Goal: Task Accomplishment & Management: Complete application form

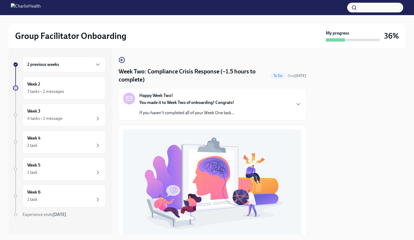
scroll to position [135, 0]
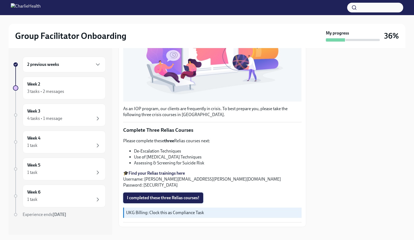
click at [180, 195] on span "I completed these three Relias courses!" at bounding box center [163, 197] width 73 height 5
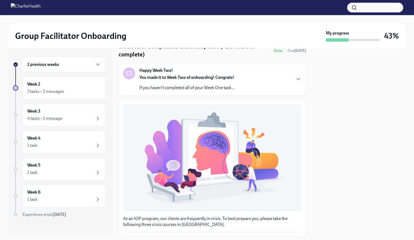
scroll to position [142, 0]
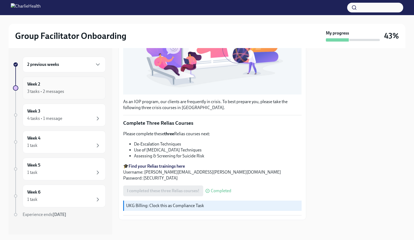
click at [76, 90] on div "3 tasks • 2 messages" at bounding box center [64, 91] width 74 height 6
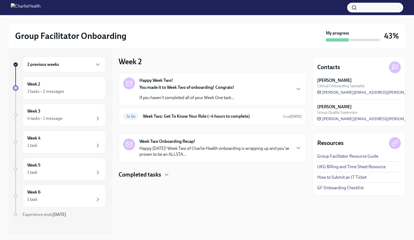
click at [176, 98] on p "If you haven't completed all of your Week One task..." at bounding box center [186, 98] width 95 height 6
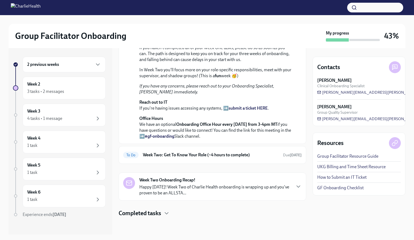
scroll to position [138, 0]
click at [62, 116] on div "4 tasks • 1 message" at bounding box center [44, 118] width 35 height 6
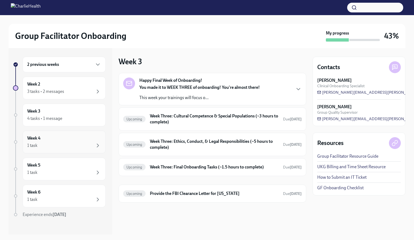
click at [56, 142] on div "1 task" at bounding box center [64, 145] width 74 height 6
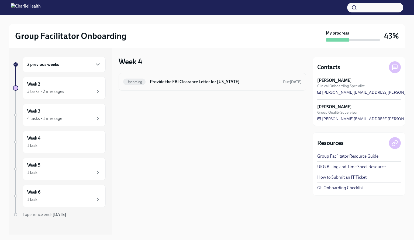
click at [174, 85] on div "Upcoming Provide the FBI Clearance Letter for [US_STATE] Due [DATE]" at bounding box center [212, 81] width 179 height 9
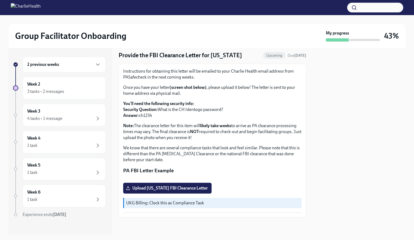
scroll to position [74, 0]
click at [71, 162] on div "Week 5 1 task" at bounding box center [64, 168] width 74 height 13
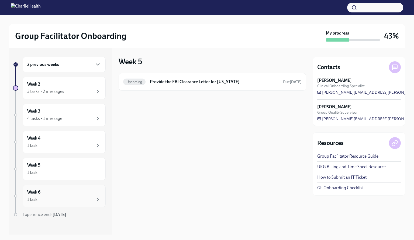
click at [62, 202] on div "Week 6 1 task" at bounding box center [64, 196] width 83 height 23
click at [60, 196] on div "1 task" at bounding box center [64, 199] width 74 height 6
click at [60, 191] on div "Week 6 1 task" at bounding box center [64, 195] width 74 height 13
click at [67, 146] on div "1 task" at bounding box center [64, 145] width 74 height 6
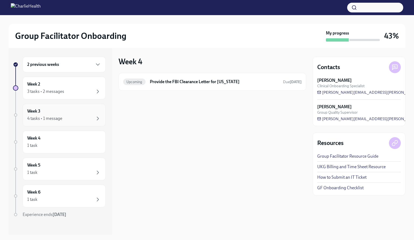
click at [75, 118] on div "4 tasks • 1 message" at bounding box center [64, 118] width 74 height 6
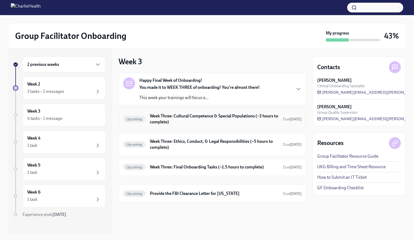
click at [222, 118] on h6 "Week Three: Cultural Competence & Special Populations (~3 hours to complete)" at bounding box center [214, 119] width 129 height 12
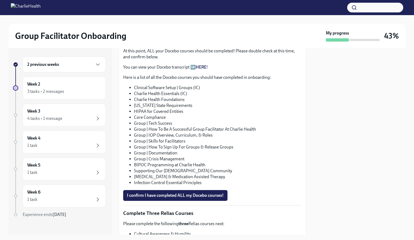
scroll to position [298, 0]
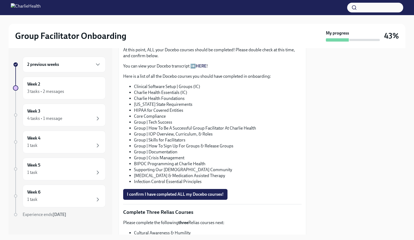
click at [202, 63] on link "HERE" at bounding box center [201, 65] width 11 height 5
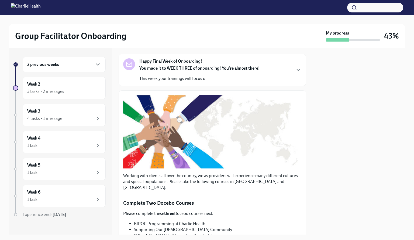
scroll to position [0, 0]
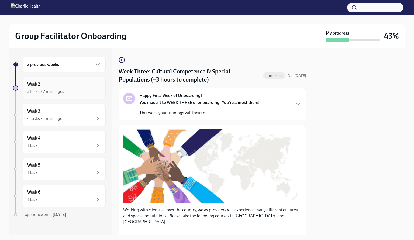
click at [39, 92] on div "3 tasks • 2 messages" at bounding box center [45, 91] width 37 height 6
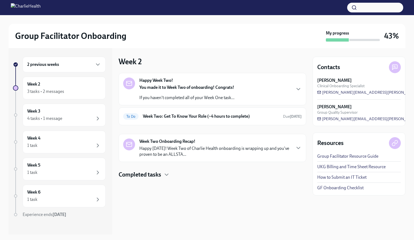
click at [165, 96] on p "If you haven't completed all of your Week One task..." at bounding box center [186, 98] width 95 height 6
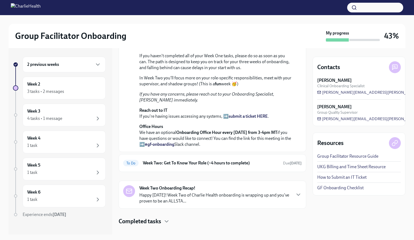
scroll to position [138, 0]
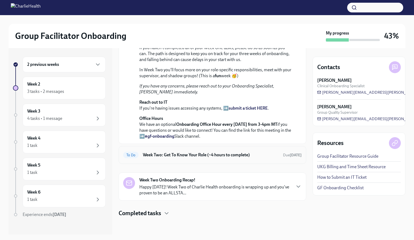
click at [196, 156] on h6 "Week Two: Get To Know Your Role (~4 hours to complete)" at bounding box center [211, 155] width 136 height 6
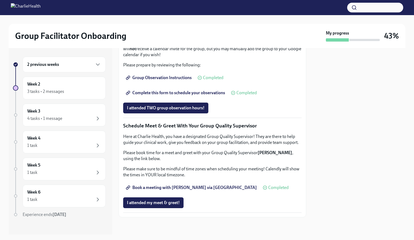
scroll to position [479, 0]
click at [72, 117] on div "4 tasks • 1 message" at bounding box center [64, 118] width 74 height 6
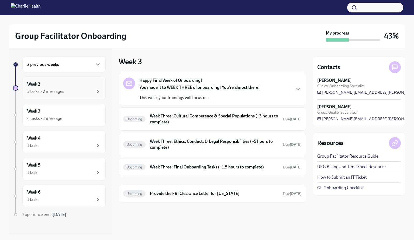
click at [59, 93] on div "3 tasks • 2 messages" at bounding box center [45, 91] width 37 height 6
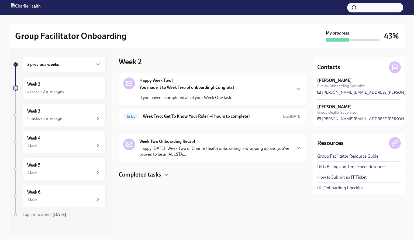
click at [154, 175] on h4 "Completed tasks" at bounding box center [140, 175] width 43 height 8
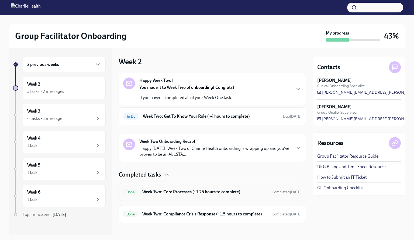
click at [171, 190] on h6 "Week Two: Core Processes (~1.25 hours to complete)" at bounding box center [204, 192] width 125 height 6
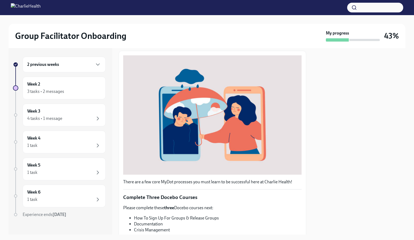
scroll to position [134, 0]
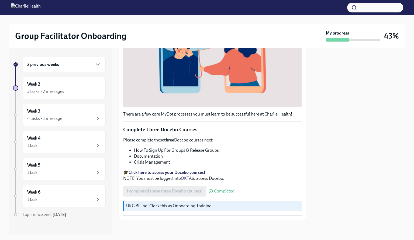
click at [174, 203] on p "UKG Billing: Clock this as Onboarding Training" at bounding box center [212, 206] width 173 height 6
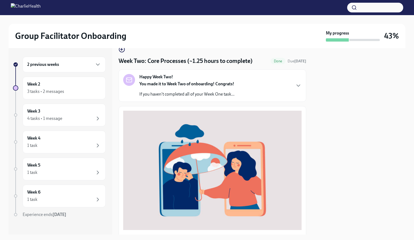
scroll to position [0, 0]
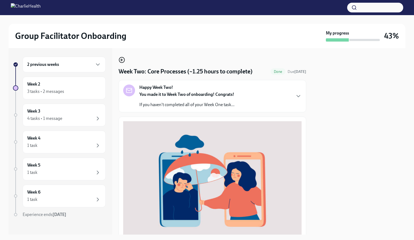
click at [122, 60] on icon "button" at bounding box center [122, 60] width 2 height 0
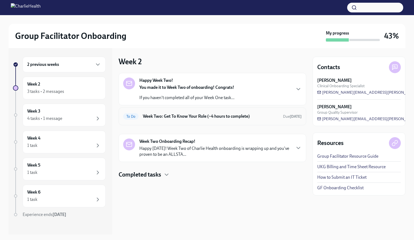
click at [206, 120] on div "To Do Week Two: Get To Know Your Role (~4 hours to complete) Due [DATE]" at bounding box center [212, 116] width 179 height 9
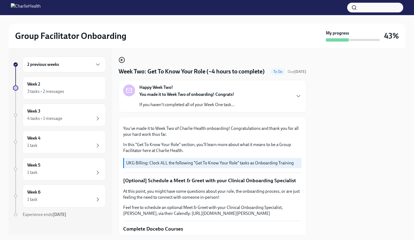
click at [121, 59] on icon "button" at bounding box center [122, 60] width 6 height 6
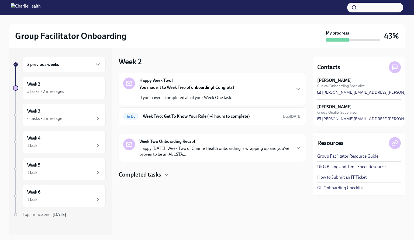
click at [163, 145] on p "Happy [DATE]! Week Two of Charlie Health onboarding is wrapping up and you've p…" at bounding box center [215, 151] width 152 height 12
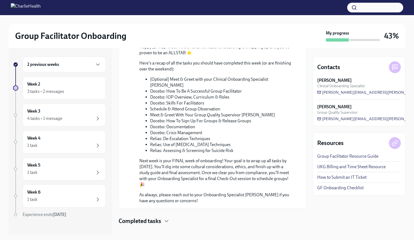
scroll to position [214, 0]
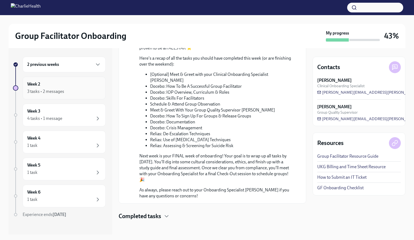
click at [56, 83] on div "Week 2 3 tasks • 2 messages" at bounding box center [64, 87] width 74 height 13
click at [163, 214] on div "Completed tasks" at bounding box center [213, 216] width 188 height 8
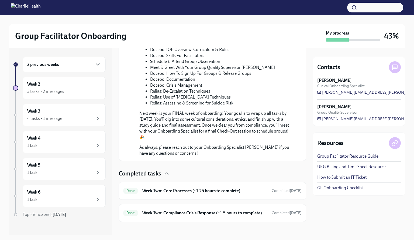
scroll to position [257, 0]
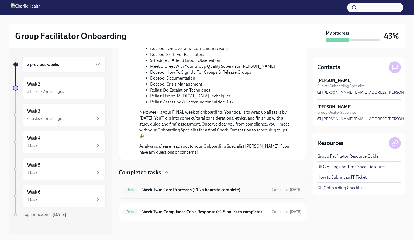
click at [237, 189] on h6 "Week Two: Core Processes (~1.25 hours to complete)" at bounding box center [204, 190] width 125 height 6
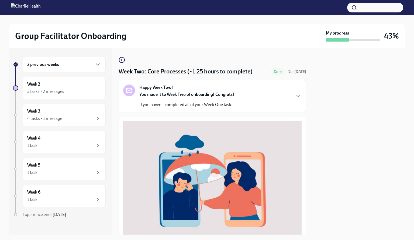
click at [292, 68] on div "Week Two: Core Processes (~1.25 hours to complete) Done Due [DATE]" at bounding box center [213, 71] width 188 height 8
click at [239, 73] on h4 "Week Two: Core Processes (~1.25 hours to complete)" at bounding box center [186, 71] width 134 height 8
click at [123, 60] on icon "button" at bounding box center [122, 60] width 6 height 6
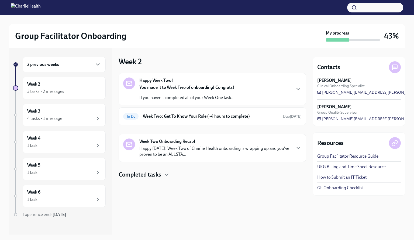
click at [243, 94] on div "Happy Week Two! You made it to Week Two of onboarding! Congrats! If you haven't…" at bounding box center [212, 88] width 179 height 23
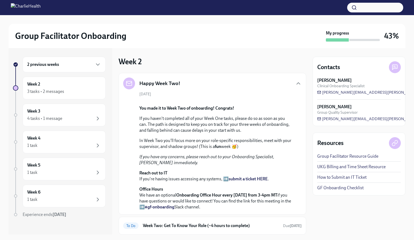
scroll to position [138, 0]
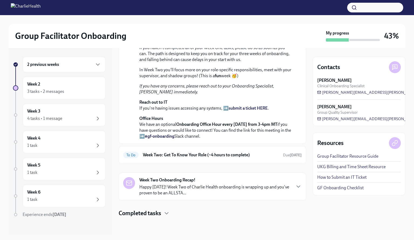
click at [158, 211] on h4 "Completed tasks" at bounding box center [140, 213] width 43 height 8
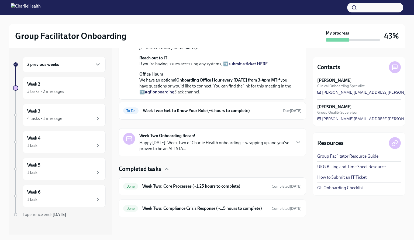
scroll to position [182, 0]
click at [266, 189] on div "Done Week Two: Core Processes (~1.25 hours to complete) Completed [DATE]" at bounding box center [212, 186] width 179 height 9
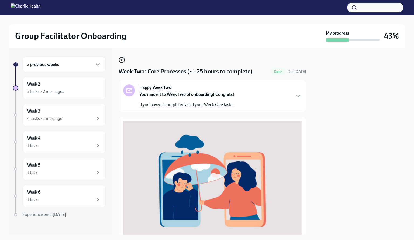
click at [121, 58] on icon "button" at bounding box center [122, 60] width 6 height 6
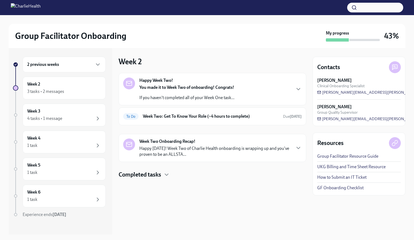
click at [158, 172] on h4 "Completed tasks" at bounding box center [140, 175] width 43 height 8
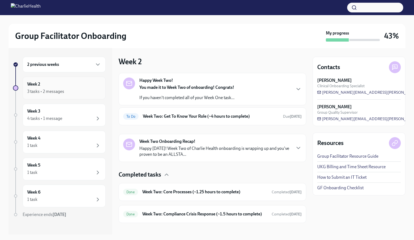
click at [42, 92] on div "3 tasks • 2 messages" at bounding box center [45, 91] width 37 height 6
click at [15, 87] on div at bounding box center [15, 87] width 5 height 5
click at [290, 117] on strong "[DATE]" at bounding box center [296, 116] width 12 height 5
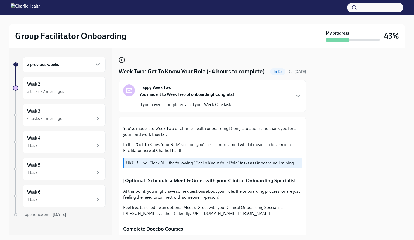
click at [123, 57] on circle "button" at bounding box center [121, 59] width 5 height 5
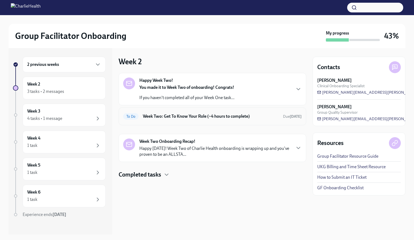
click at [202, 117] on h6 "Week Two: Get To Know Your Role (~4 hours to complete)" at bounding box center [211, 116] width 136 height 6
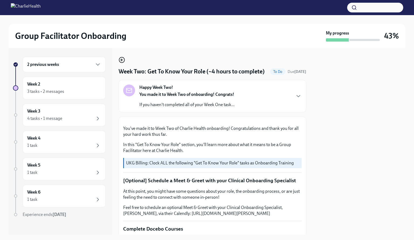
click at [121, 60] on icon "button" at bounding box center [121, 60] width 1 height 2
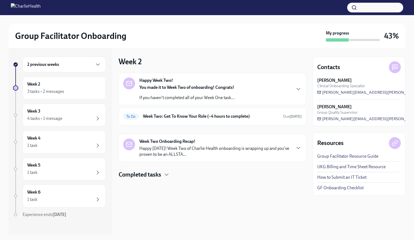
click at [163, 92] on div "You made it to Week Two of onboarding! Congrats! If you haven't completed all o…" at bounding box center [186, 92] width 95 height 16
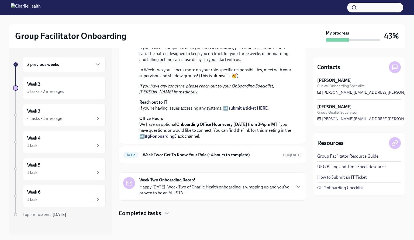
scroll to position [138, 0]
click at [285, 158] on div "To Do Week Two: Get To Know Your Role (~4 hours to complete) Due [DATE]" at bounding box center [212, 155] width 179 height 9
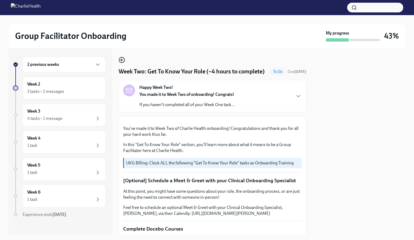
click at [121, 58] on icon "button" at bounding box center [122, 60] width 6 height 6
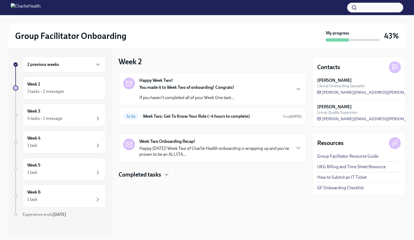
click at [182, 153] on p "Happy [DATE]! Week Two of Charlie Health onboarding is wrapping up and you've p…" at bounding box center [215, 151] width 152 height 12
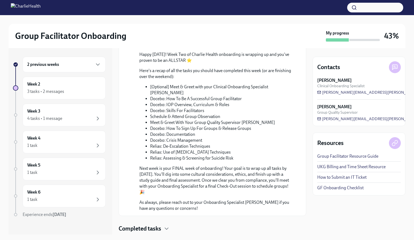
scroll to position [214, 0]
